Goal: Information Seeking & Learning: Learn about a topic

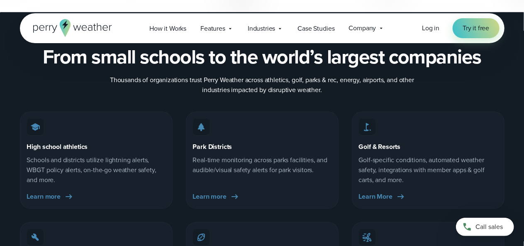
click at [87, 26] on icon at bounding box center [72, 28] width 79 height 18
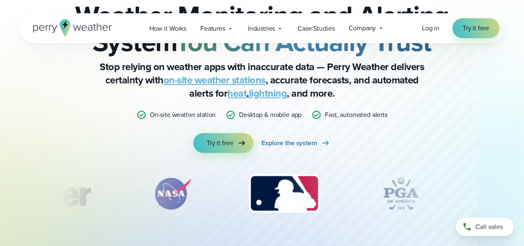
scroll to position [85, 0]
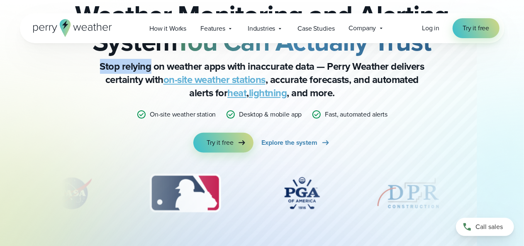
drag, startPoint x: 98, startPoint y: 61, endPoint x: 150, endPoint y: 67, distance: 52.7
click at [150, 67] on p "Stop relying on weather apps with inaccurate data — Perry Weather delivers cert…" at bounding box center [262, 80] width 332 height 40
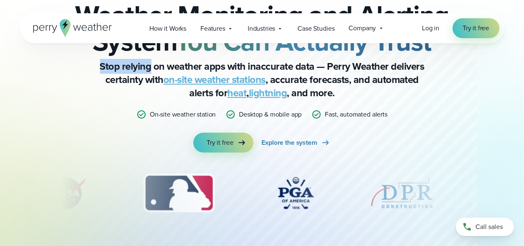
click at [150, 67] on p "Stop relying on weather apps with inaccurate data — Perry Weather delivers cert…" at bounding box center [262, 80] width 332 height 40
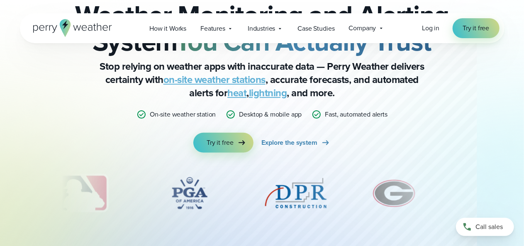
click at [238, 81] on link "on-site weather stations" at bounding box center [215, 79] width 102 height 15
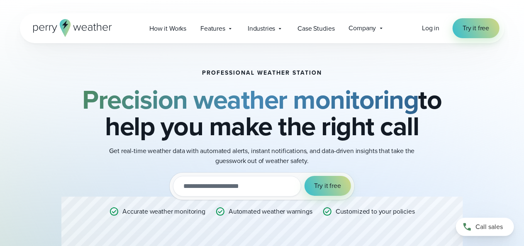
click at [93, 26] on icon at bounding box center [72, 28] width 79 height 18
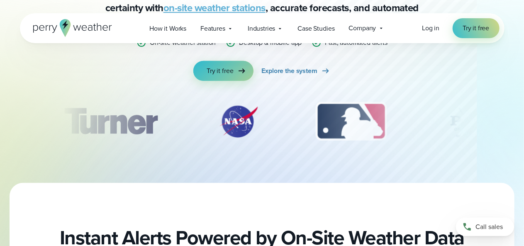
scroll to position [159, 0]
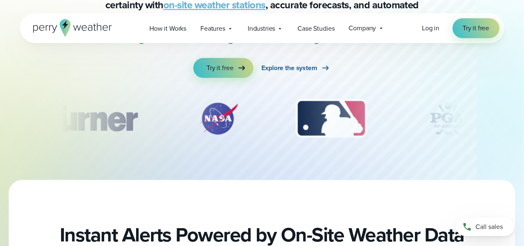
drag, startPoint x: 208, startPoint y: 121, endPoint x: 282, endPoint y: 69, distance: 90.0
click at [282, 69] on div "Weather Monitoring and Alerts Weather Monitoring and Alerting System You Can Ac…" at bounding box center [262, 31] width 402 height 243
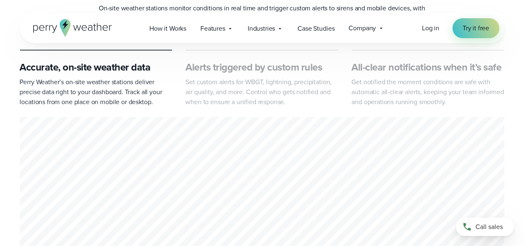
scroll to position [416, 0]
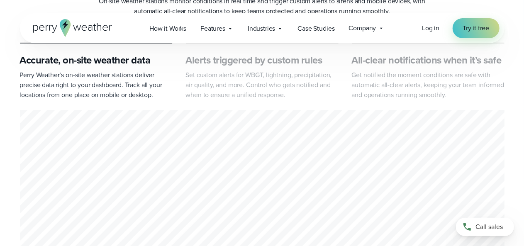
click at [295, 95] on p "Set custom alerts for WBGT, lightning, precipitation, air quality, and more. Co…" at bounding box center [262, 85] width 153 height 30
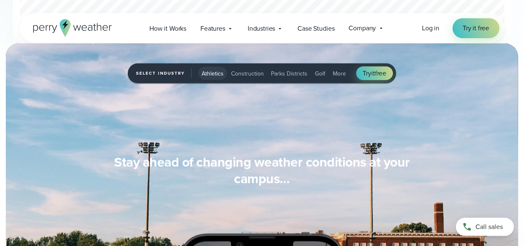
scroll to position [654, 0]
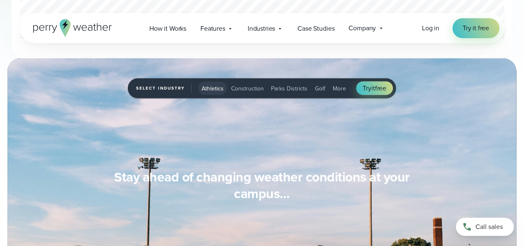
click at [250, 89] on span "Construction" at bounding box center [247, 88] width 33 height 9
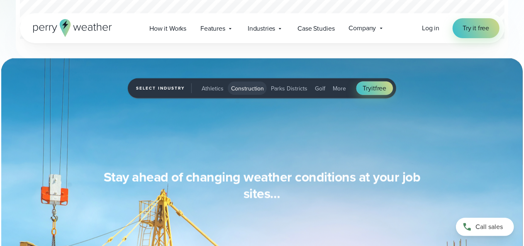
click at [291, 85] on span "Parks Districts" at bounding box center [290, 88] width 37 height 9
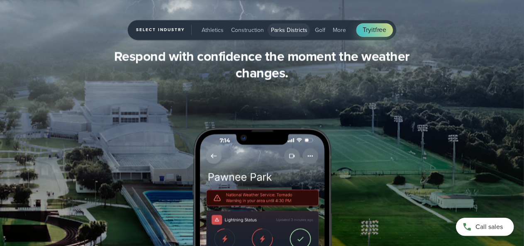
scroll to position [838, 0]
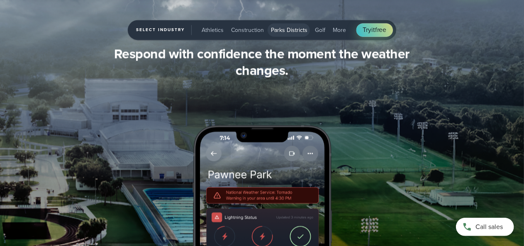
click at [316, 36] on button "Golf" at bounding box center [320, 29] width 17 height 13
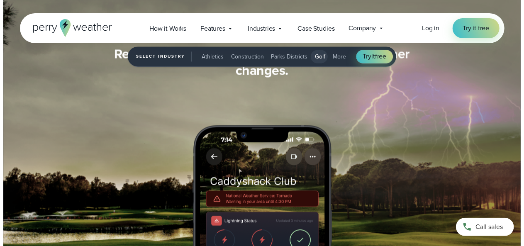
scroll to position [838, 0]
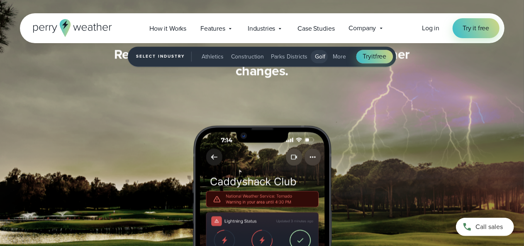
click at [338, 58] on span "More" at bounding box center [339, 56] width 13 height 9
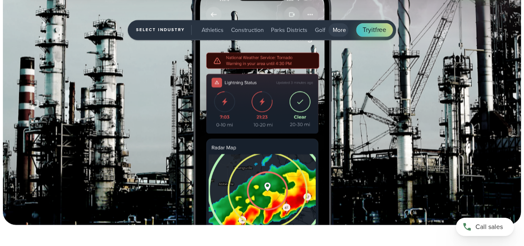
scroll to position [1009, 0]
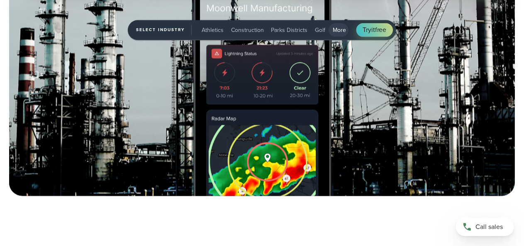
click at [317, 33] on span "Golf" at bounding box center [321, 30] width 10 height 9
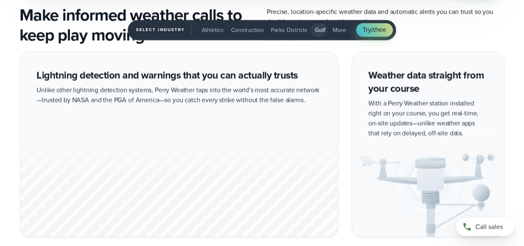
scroll to position [1251, 0]
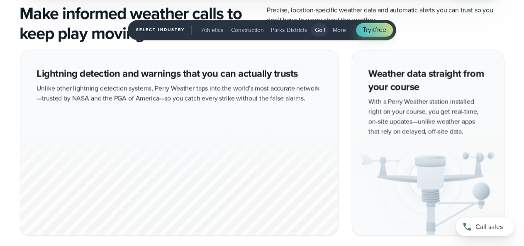
click at [346, 92] on div "Lightning detection and warnings that you can actually trusts Unlike other ligh…" at bounding box center [262, 240] width 485 height 381
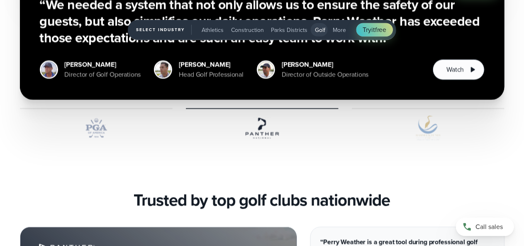
scroll to position [1954, 0]
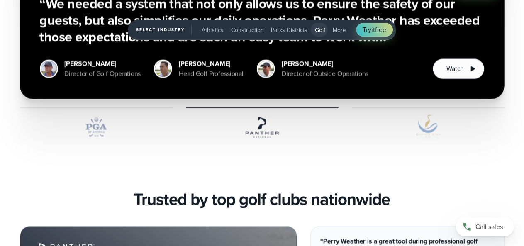
click at [82, 132] on img "4 of 5" at bounding box center [96, 127] width 153 height 25
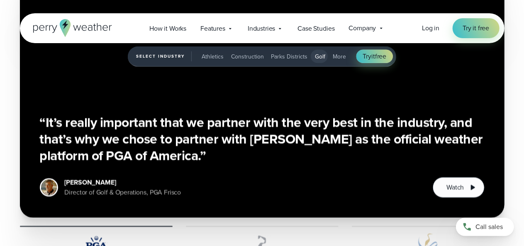
scroll to position [1836, 0]
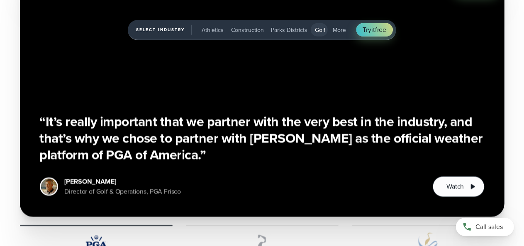
click at [335, 137] on h3 "“It’s really important that we partner with the very best in the industry, and …" at bounding box center [262, 138] width 445 height 50
click at [450, 181] on button "Watch" at bounding box center [458, 186] width 51 height 21
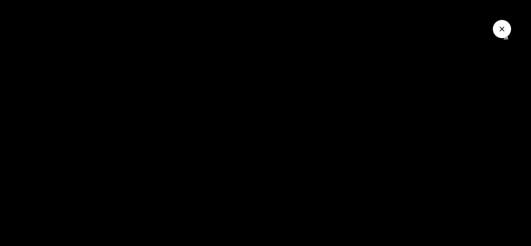
click at [499, 32] on icon "Close Video" at bounding box center [502, 29] width 8 height 8
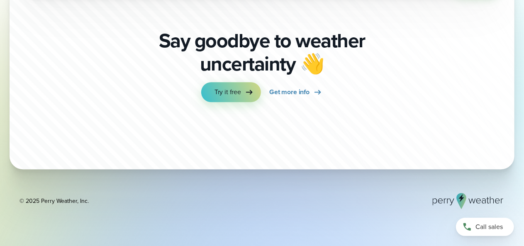
scroll to position [2649, 0]
click at [305, 87] on span "Get more info" at bounding box center [289, 92] width 40 height 10
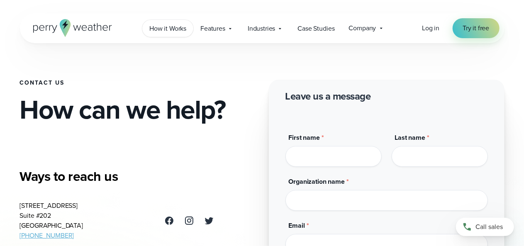
click at [159, 30] on span "How it Works" at bounding box center [167, 29] width 37 height 10
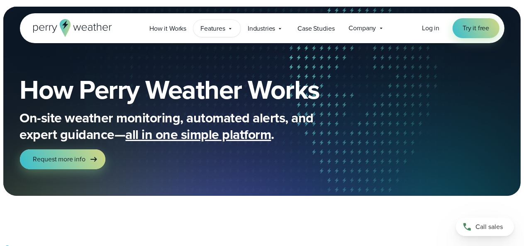
click at [229, 29] on icon at bounding box center [230, 28] width 7 height 7
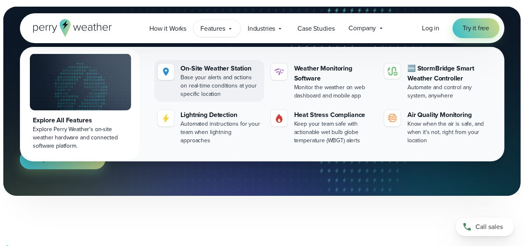
click at [203, 76] on div "Base your alerts and actions on real-time conditions at your specific location" at bounding box center [221, 85] width 80 height 25
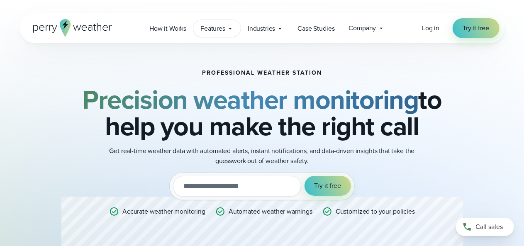
click at [216, 24] on span "Features" at bounding box center [213, 29] width 25 height 10
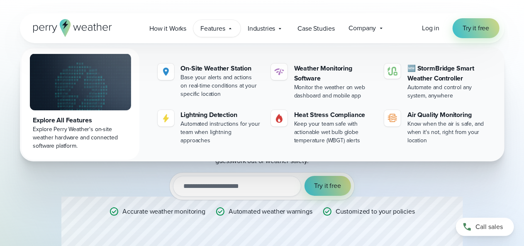
click at [216, 24] on span "Features" at bounding box center [213, 29] width 25 height 10
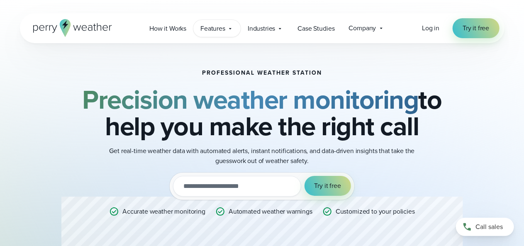
click at [216, 24] on span "Features" at bounding box center [213, 29] width 25 height 10
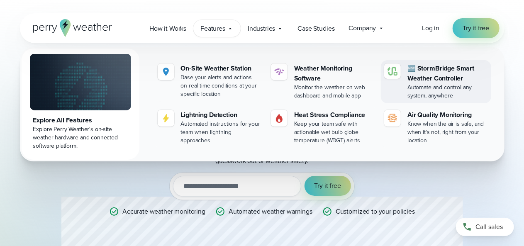
click at [428, 73] on div "🆕 StormBridge Smart Weather Controller" at bounding box center [448, 74] width 80 height 20
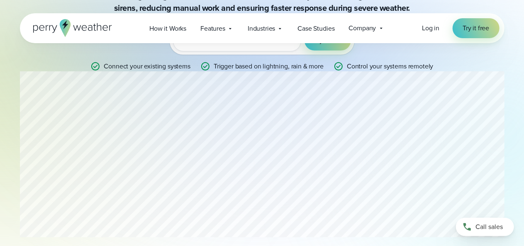
scroll to position [149, 0]
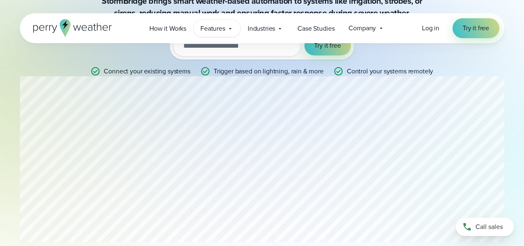
click at [234, 26] on icon at bounding box center [230, 28] width 7 height 7
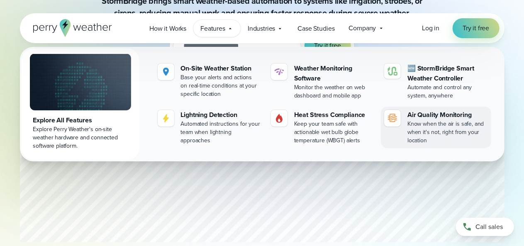
click at [426, 121] on div "Know when the air is safe, and when it's not, right from your location" at bounding box center [448, 132] width 80 height 25
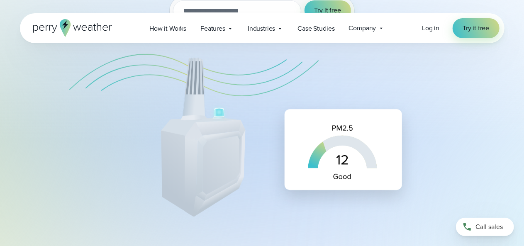
scroll to position [250, 0]
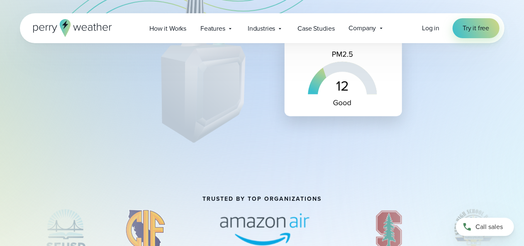
drag, startPoint x: 240, startPoint y: 134, endPoint x: 189, endPoint y: 144, distance: 51.2
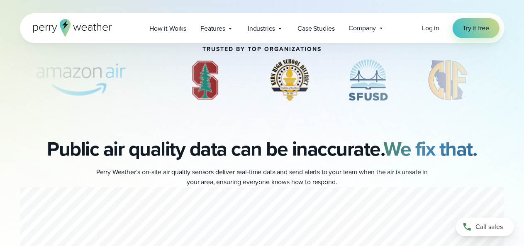
scroll to position [399, 0]
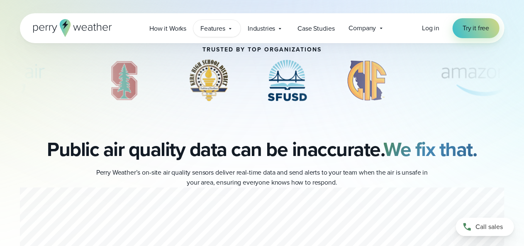
click at [215, 32] on span "Features" at bounding box center [213, 29] width 25 height 10
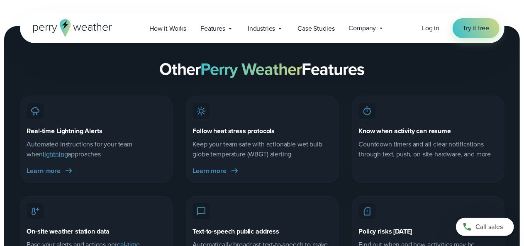
scroll to position [2042, 0]
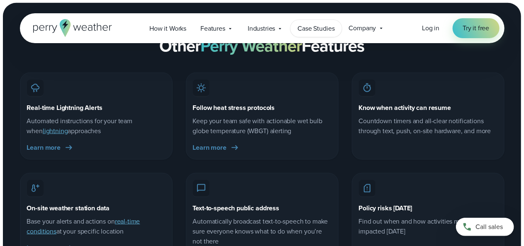
click at [318, 31] on span "Case Studies" at bounding box center [316, 29] width 37 height 10
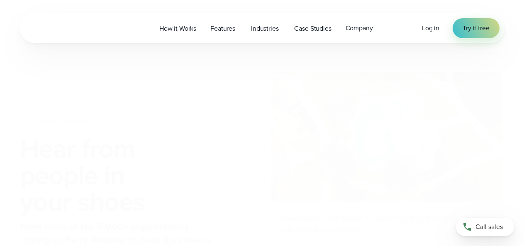
click at [372, 27] on span "Company" at bounding box center [359, 28] width 27 height 10
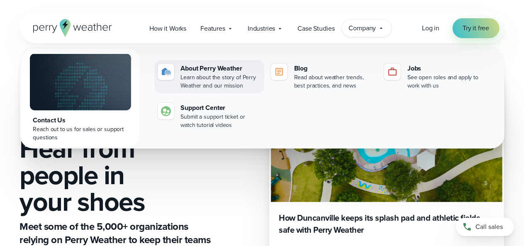
click at [202, 73] on div "About Perry Weather" at bounding box center [221, 69] width 80 height 10
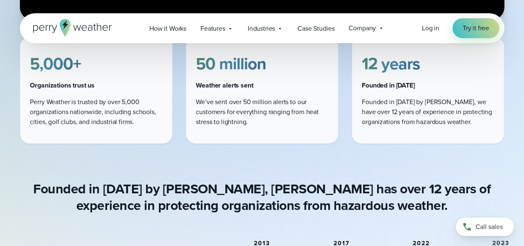
scroll to position [471, 0]
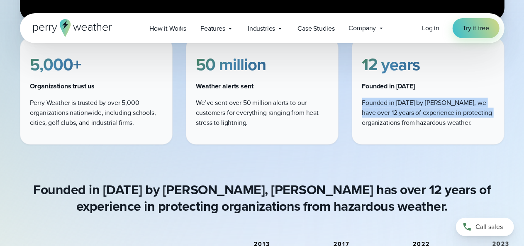
drag, startPoint x: 359, startPoint y: 95, endPoint x: 375, endPoint y: 143, distance: 50.2
click at [375, 143] on div "12 years Founded in 2013 Founded in 2013 by Colin Perry, we have over 12 years …" at bounding box center [428, 91] width 153 height 107
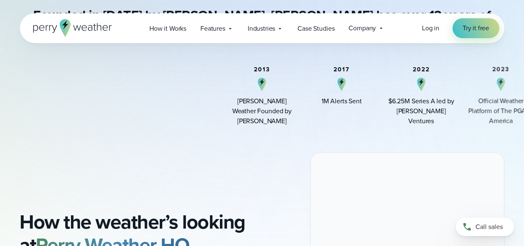
scroll to position [646, 0]
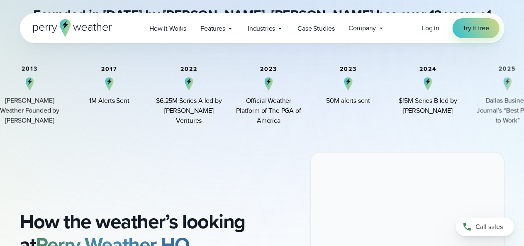
drag, startPoint x: 438, startPoint y: 88, endPoint x: 205, endPoint y: 118, distance: 234.4
click at [205, 118] on div "2022 $6.25M Series A led by Arthur Ventures" at bounding box center [189, 96] width 66 height 60
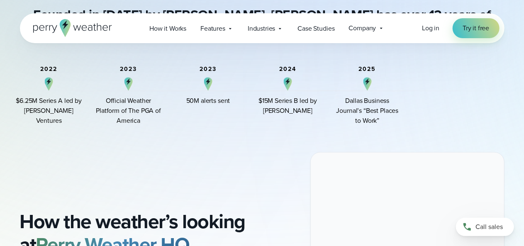
drag, startPoint x: 273, startPoint y: 104, endPoint x: 140, endPoint y: 103, distance: 133.7
click at [140, 103] on div "Official Weather Platform of The PGA of America" at bounding box center [128, 111] width 66 height 30
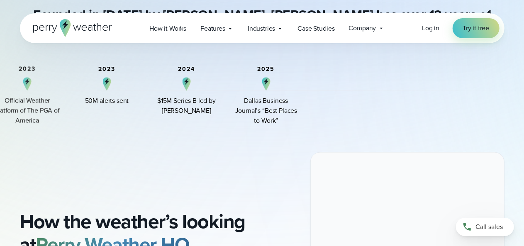
drag, startPoint x: 265, startPoint y: 98, endPoint x: 189, endPoint y: 125, distance: 80.0
click at [189, 125] on div "2024 $15M Series B led by Arthur Ventures" at bounding box center [187, 96] width 66 height 60
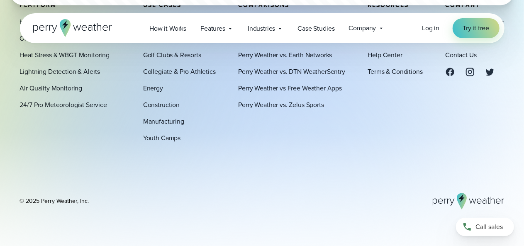
scroll to position [2472, 0]
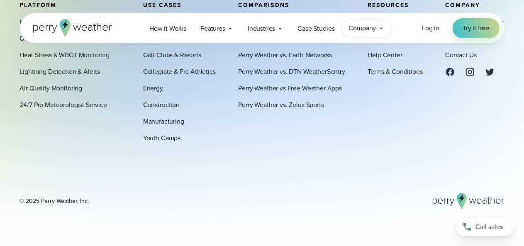
click at [352, 24] on span "Company" at bounding box center [362, 28] width 27 height 10
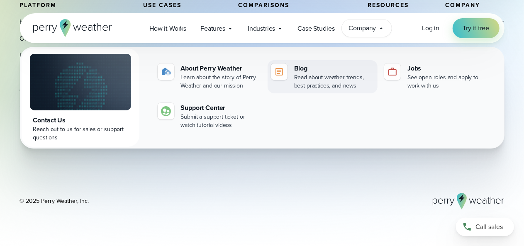
click at [342, 72] on div "Blog" at bounding box center [334, 69] width 80 height 10
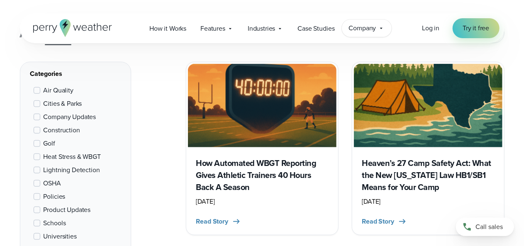
scroll to position [614, 0]
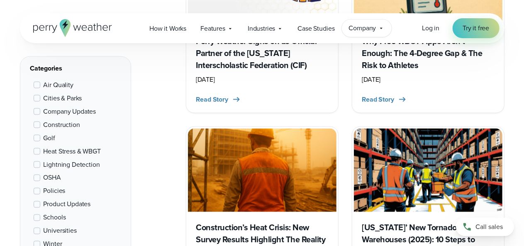
click at [362, 20] on div "Company Contact Us Reach out to us for sales or support questions" at bounding box center [367, 28] width 50 height 17
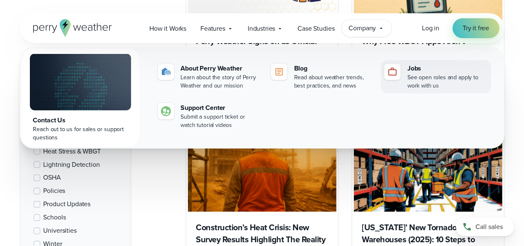
click at [427, 66] on div "Jobs" at bounding box center [448, 69] width 80 height 10
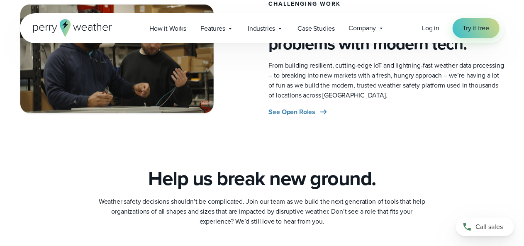
scroll to position [467, 0]
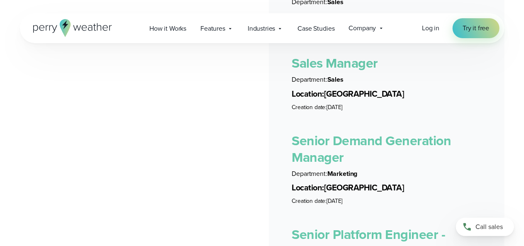
scroll to position [2181, 0]
drag, startPoint x: 235, startPoint y: 176, endPoint x: 155, endPoint y: 187, distance: 81.0
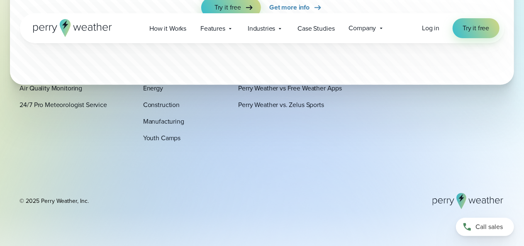
scroll to position [2825, 0]
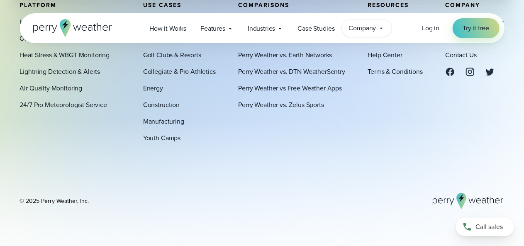
click at [363, 29] on span "Company" at bounding box center [362, 28] width 27 height 10
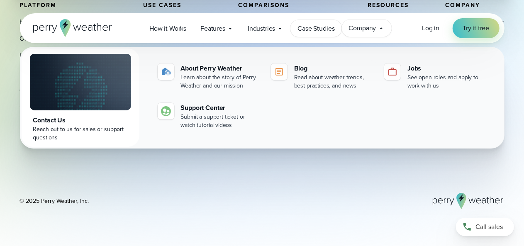
click at [312, 27] on span "Case Studies" at bounding box center [316, 29] width 37 height 10
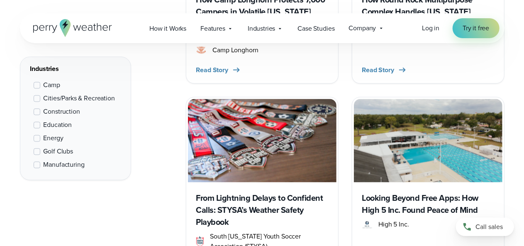
scroll to position [845, 0]
